Goal: Task Accomplishment & Management: Manage account settings

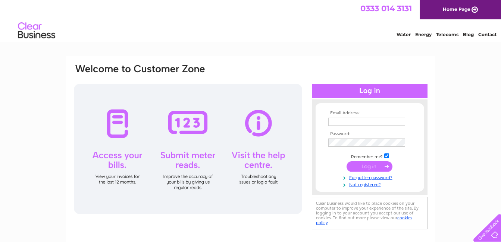
type input "[EMAIL_ADDRESS][DOMAIN_NAME]"
click at [366, 167] on input "submit" at bounding box center [369, 166] width 46 height 10
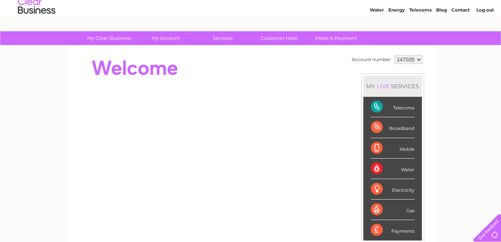
scroll to position [37, 0]
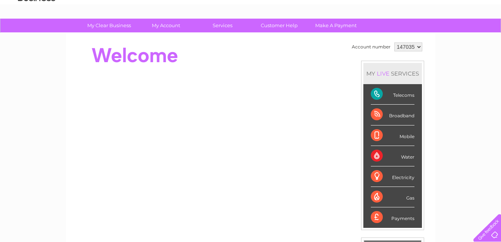
click at [375, 95] on div "Telecoms" at bounding box center [393, 94] width 44 height 21
click at [396, 96] on div "Telecoms" at bounding box center [393, 94] width 44 height 21
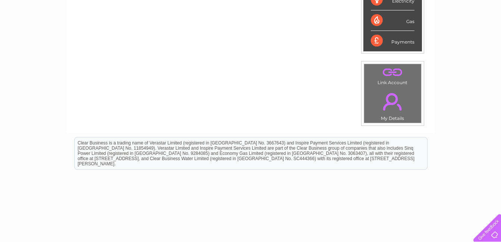
scroll to position [201, 0]
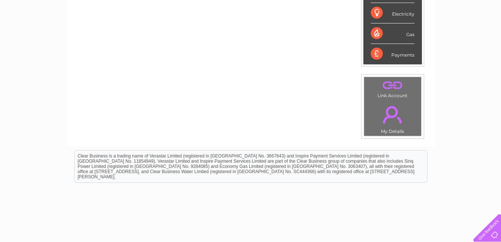
click at [390, 111] on link "." at bounding box center [392, 115] width 53 height 26
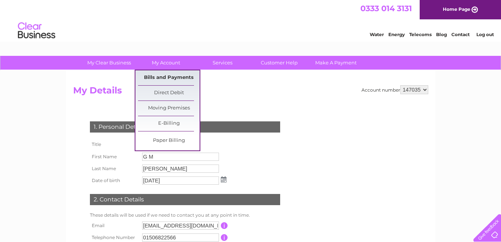
click at [167, 75] on link "Bills and Payments" at bounding box center [169, 77] width 62 height 15
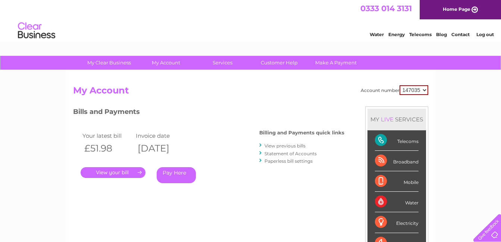
scroll to position [37, 0]
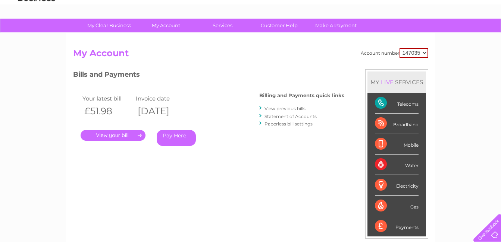
click at [115, 135] on link "." at bounding box center [113, 135] width 65 height 11
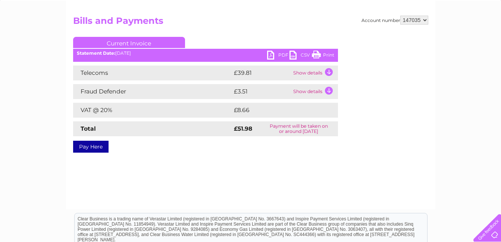
scroll to position [75, 0]
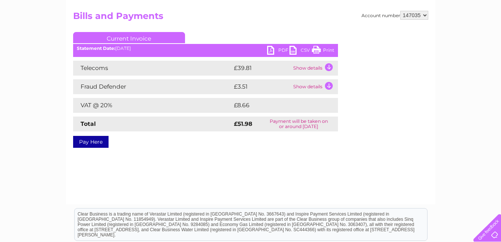
click at [270, 49] on link "PDF" at bounding box center [278, 51] width 22 height 11
